Goal: Task Accomplishment & Management: Use online tool/utility

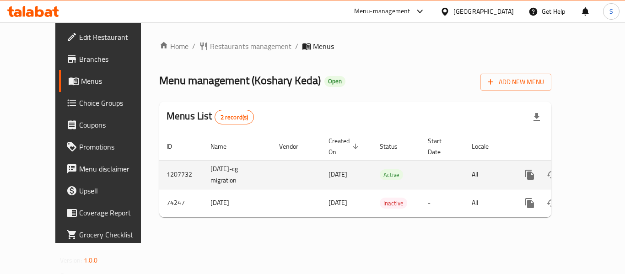
click at [591, 171] on icon "enhanced table" at bounding box center [595, 175] width 8 height 8
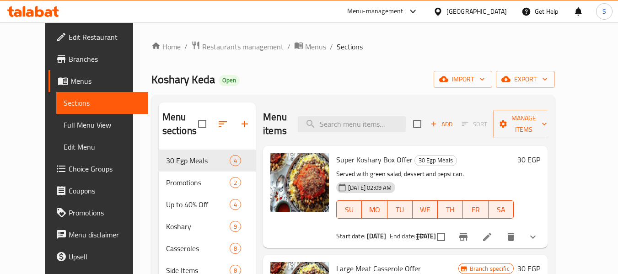
click at [399, 56] on div "Home / Restaurants management / Menus / Sections Koshary Keda Open import expor…" at bounding box center [352, 212] width 403 height 343
click at [547, 80] on span "export" at bounding box center [525, 79] width 44 height 11
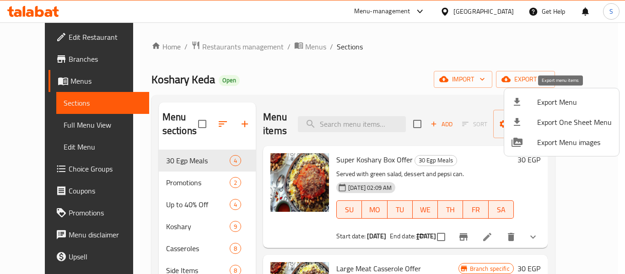
click at [571, 102] on span "Export Menu" at bounding box center [574, 102] width 75 height 11
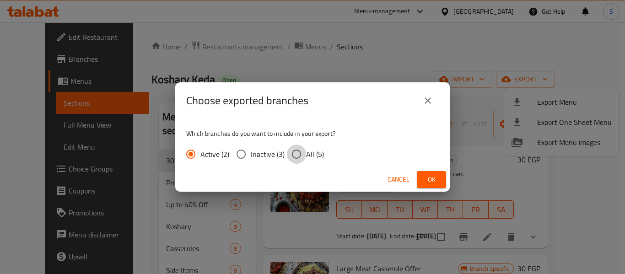
click at [295, 152] on input "All (5)" at bounding box center [296, 154] width 19 height 19
radio input "true"
click at [436, 181] on span "Ok" at bounding box center [431, 179] width 15 height 11
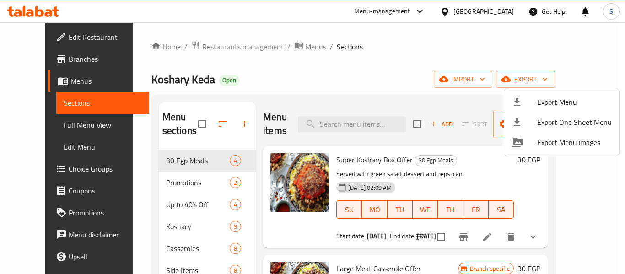
drag, startPoint x: 368, startPoint y: 48, endPoint x: 371, endPoint y: 4, distance: 43.6
click at [369, 48] on div at bounding box center [312, 137] width 625 height 274
